Goal: Task Accomplishment & Management: Use online tool/utility

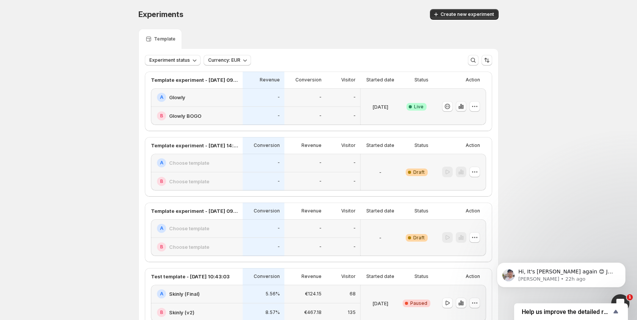
click at [460, 105] on icon "button" at bounding box center [461, 106] width 2 height 5
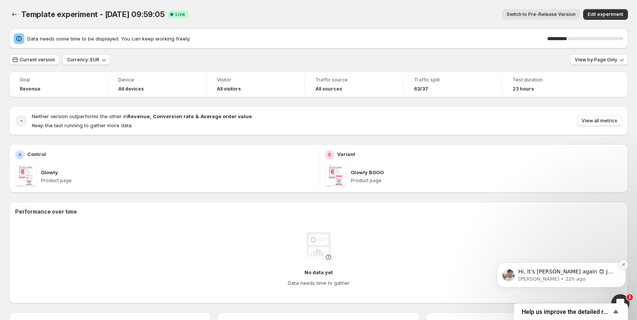
click at [623, 265] on icon "Dismiss notification" at bounding box center [623, 265] width 3 height 3
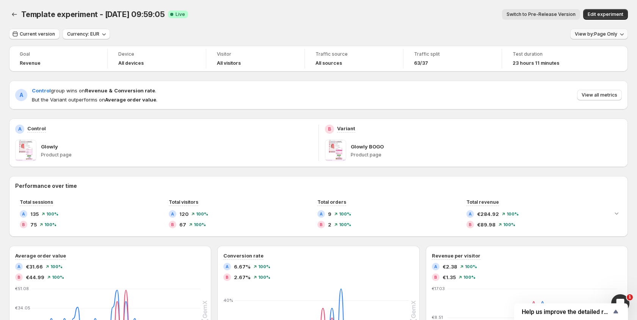
click at [584, 35] on span "View by: Page Only" at bounding box center [596, 34] width 42 height 6
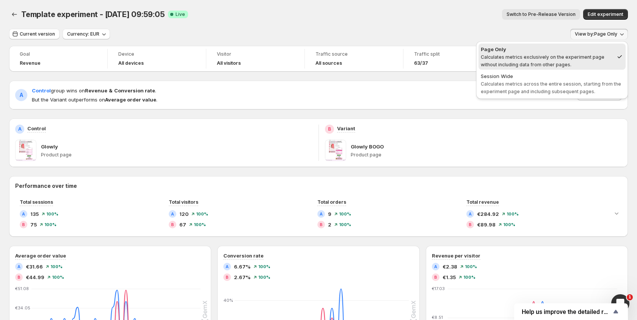
click at [438, 47] on div "Goal Revenue Device All devices Visitor All visitors Traffic source All sources…" at bounding box center [318, 59] width 619 height 26
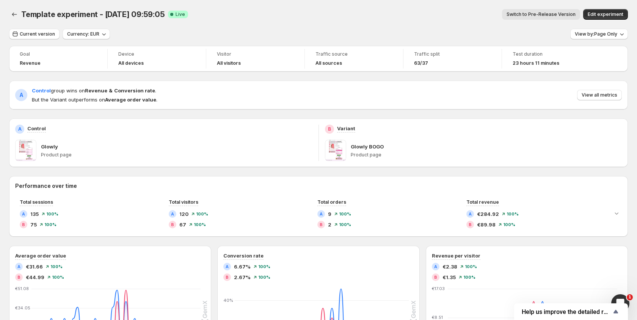
click at [487, 55] on span "Traffic split" at bounding box center [452, 54] width 77 height 6
click at [599, 17] on button "Edit experiment" at bounding box center [605, 14] width 45 height 11
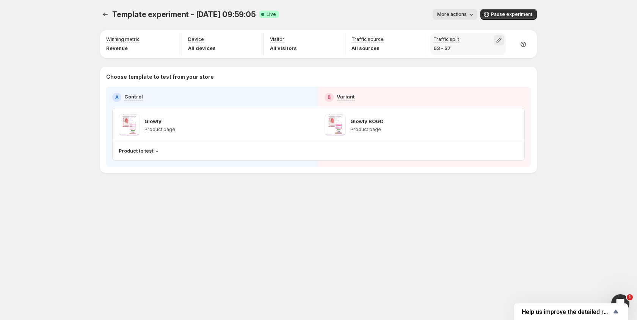
click at [502, 40] on icon "button" at bounding box center [499, 40] width 8 height 8
type input "**"
drag, startPoint x: 510, startPoint y: 56, endPoint x: 529, endPoint y: 56, distance: 18.2
click at [529, 56] on input "range" at bounding box center [498, 56] width 109 height 11
drag, startPoint x: 581, startPoint y: 36, endPoint x: 576, endPoint y: 35, distance: 5.4
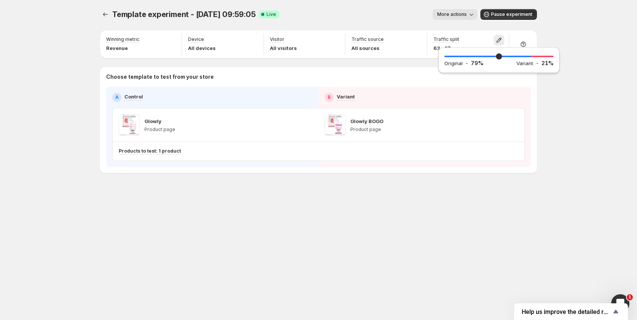
click at [581, 36] on div "Template experiment - [DATE] 09:59:05. This page is ready Template experiment -…" at bounding box center [318, 160] width 637 height 320
click at [105, 17] on icon "Experiments" at bounding box center [106, 15] width 8 height 8
click at [107, 16] on icon "Experiments" at bounding box center [106, 15] width 8 height 8
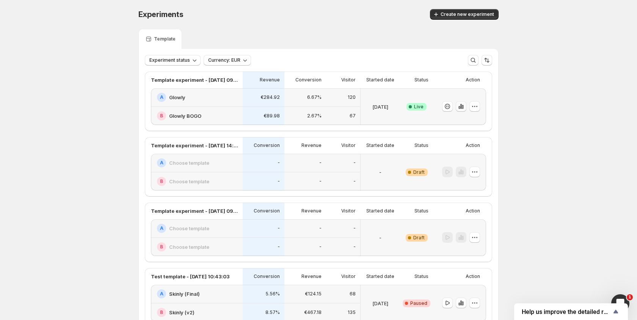
click at [460, 106] on icon "button" at bounding box center [461, 107] width 8 height 8
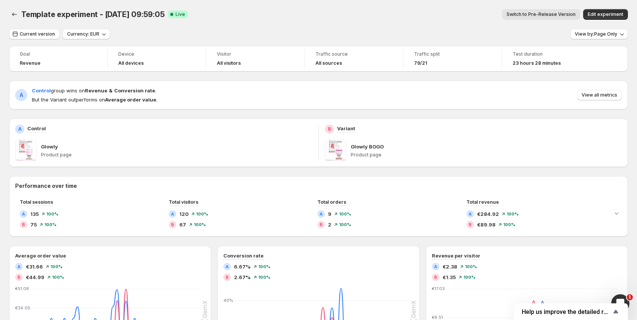
scroll to position [47, 0]
